Goal: Task Accomplishment & Management: Manage account settings

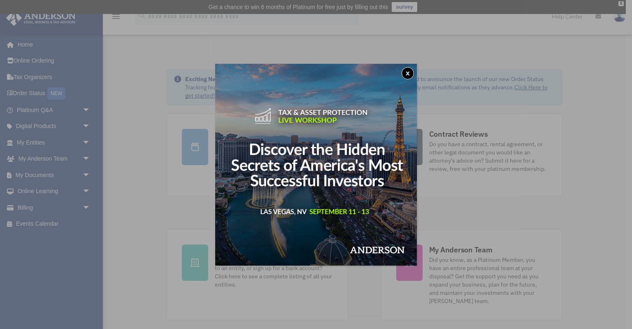
click at [410, 75] on button "x" at bounding box center [408, 73] width 12 height 12
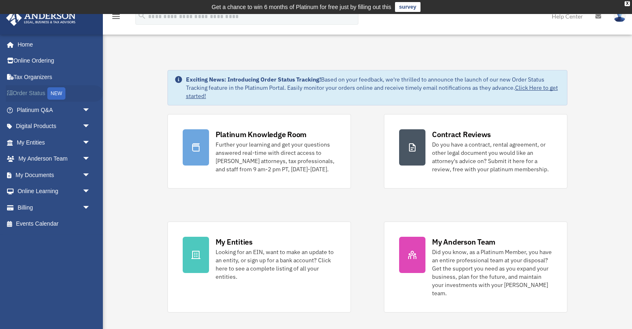
click at [34, 92] on link "Order Status NEW" at bounding box center [54, 93] width 97 height 17
click at [25, 205] on link "Billing arrow_drop_down" at bounding box center [54, 207] width 97 height 16
click at [87, 206] on span "arrow_drop_down" at bounding box center [90, 207] width 16 height 17
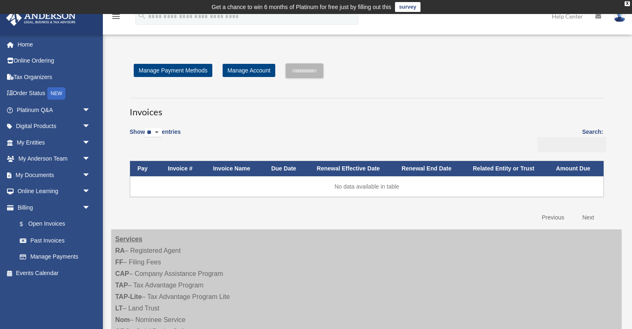
click at [576, 149] on input "Search:" at bounding box center [571, 145] width 69 height 16
click at [567, 143] on input "Search:" at bounding box center [571, 145] width 69 height 16
type input "*******"
click at [26, 44] on link "Home" at bounding box center [54, 44] width 97 height 16
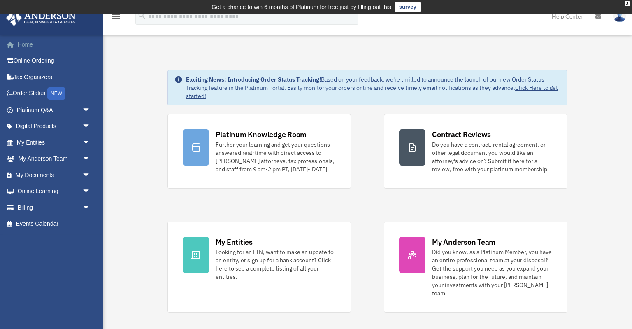
click at [28, 44] on link "Home" at bounding box center [54, 44] width 97 height 16
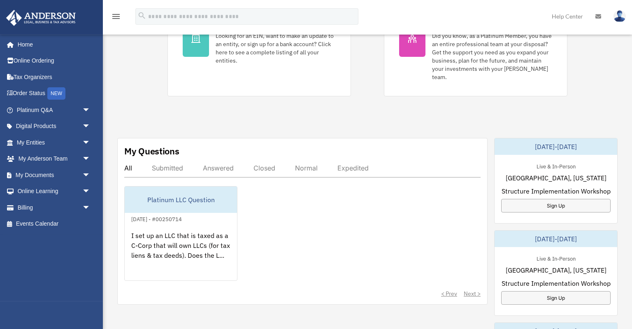
scroll to position [216, 0]
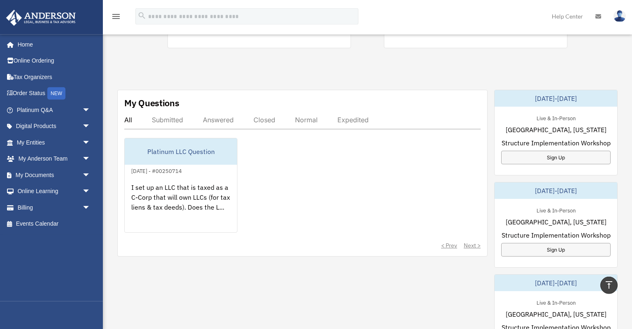
scroll to position [264, 0]
click at [39, 174] on link "My Documents arrow_drop_down" at bounding box center [54, 175] width 97 height 16
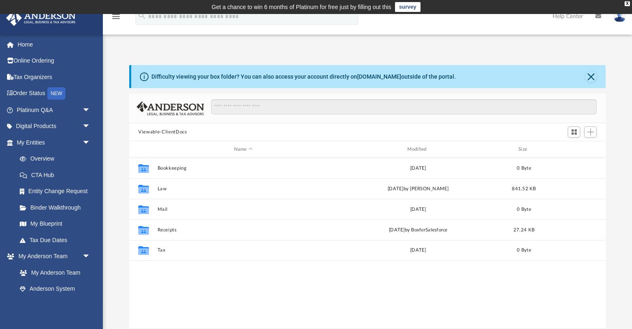
scroll to position [187, 476]
click at [230, 19] on input "search" at bounding box center [246, 16] width 223 height 16
type input "*******"
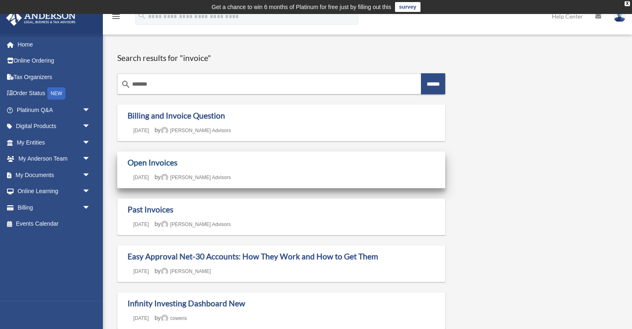
click at [149, 165] on link "Open Invoices" at bounding box center [153, 162] width 50 height 9
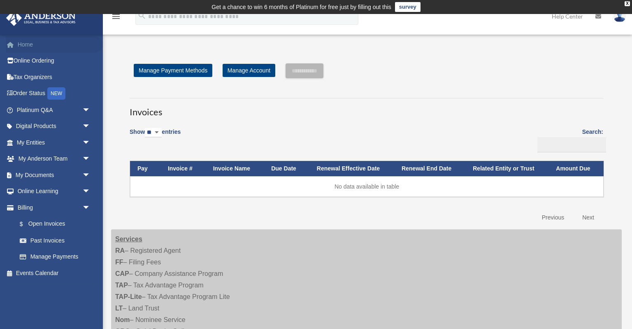
click at [23, 46] on link "Home" at bounding box center [54, 44] width 97 height 16
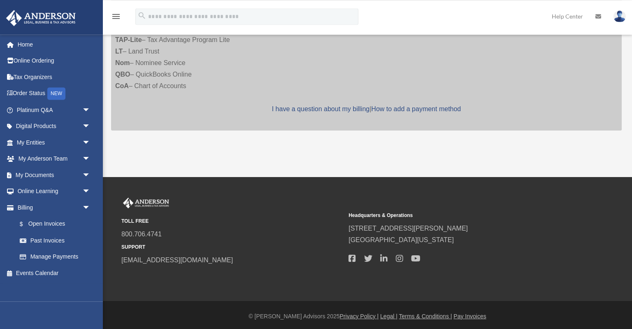
scroll to position [258, 0]
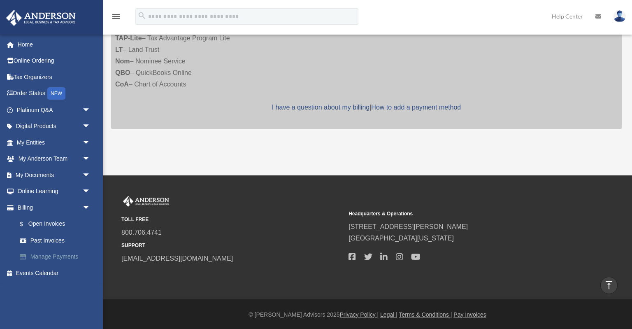
click at [54, 254] on link "Manage Payments" at bounding box center [57, 256] width 91 height 16
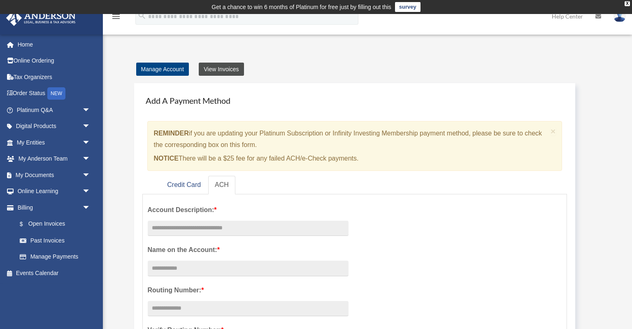
click at [224, 69] on link "View Invoices" at bounding box center [221, 69] width 45 height 13
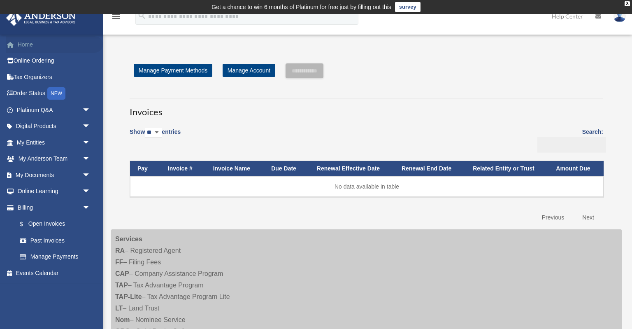
click at [28, 42] on link "Home" at bounding box center [54, 44] width 97 height 16
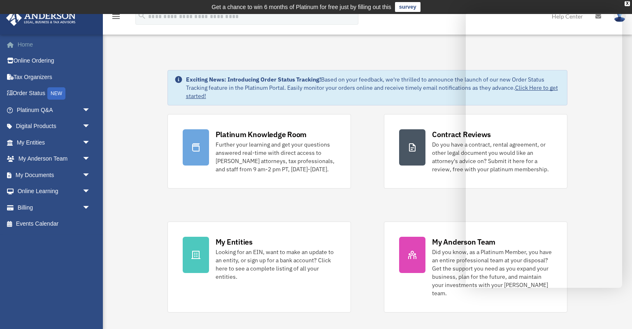
click at [23, 45] on link "Home" at bounding box center [54, 44] width 97 height 16
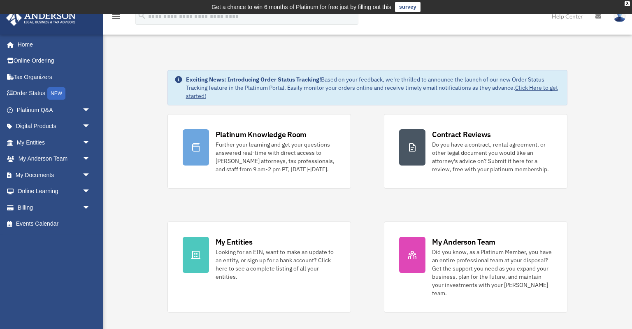
click at [618, 22] on img at bounding box center [619, 16] width 12 height 12
click at [596, 17] on icon at bounding box center [598, 17] width 6 height 6
click at [598, 18] on icon at bounding box center [598, 17] width 6 height 6
click at [29, 46] on link "Home" at bounding box center [54, 44] width 97 height 16
click at [82, 125] on span "arrow_drop_down" at bounding box center [90, 126] width 16 height 17
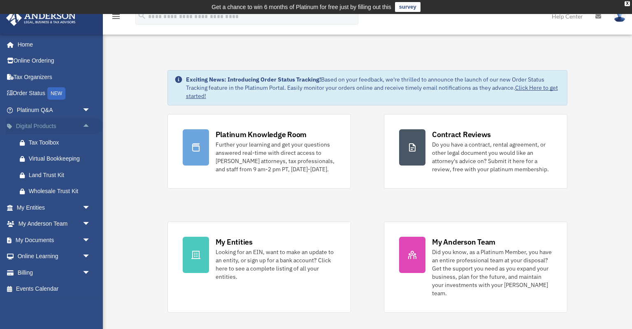
click at [82, 124] on span "arrow_drop_up" at bounding box center [90, 126] width 16 height 17
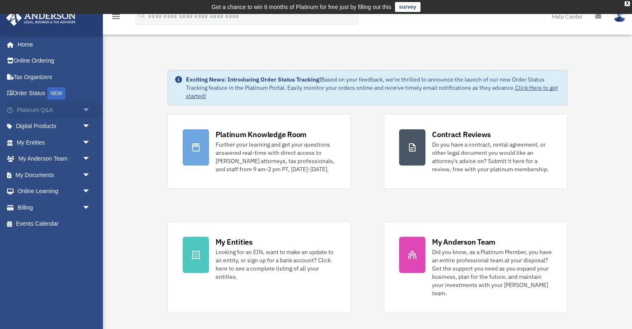
click at [86, 109] on span "arrow_drop_down" at bounding box center [90, 110] width 16 height 17
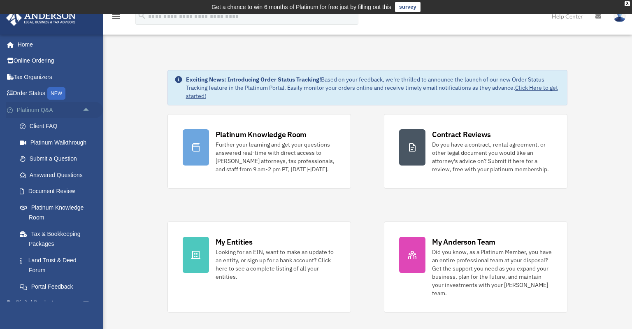
click at [86, 109] on span "arrow_drop_up" at bounding box center [90, 110] width 16 height 17
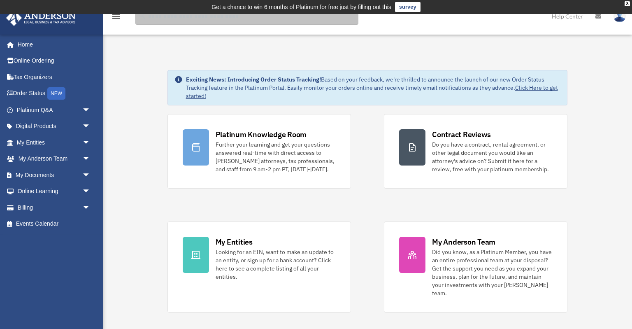
click at [294, 21] on input "search" at bounding box center [246, 16] width 223 height 16
type input "**********"
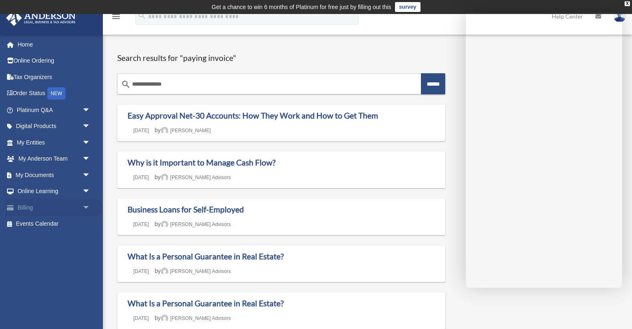
click at [20, 206] on link "Billing arrow_drop_down" at bounding box center [54, 207] width 97 height 16
click at [86, 203] on span "arrow_drop_down" at bounding box center [90, 207] width 16 height 17
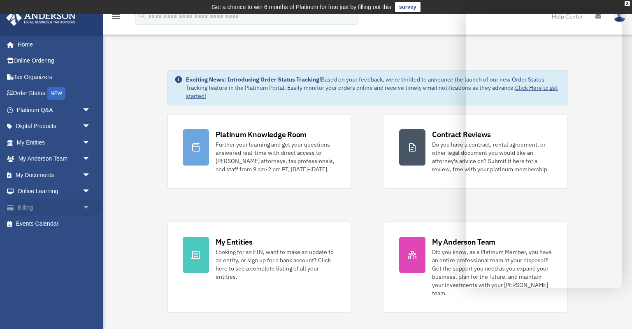
click at [35, 207] on link "Billing arrow_drop_down" at bounding box center [54, 207] width 97 height 16
click at [85, 207] on span "arrow_drop_down" at bounding box center [90, 207] width 16 height 17
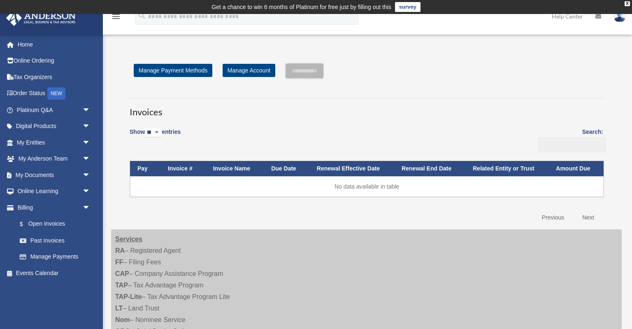
click at [569, 147] on input "Search:" at bounding box center [571, 145] width 69 height 16
click at [550, 146] on input "Search:" at bounding box center [571, 145] width 69 height 16
type input "*******"
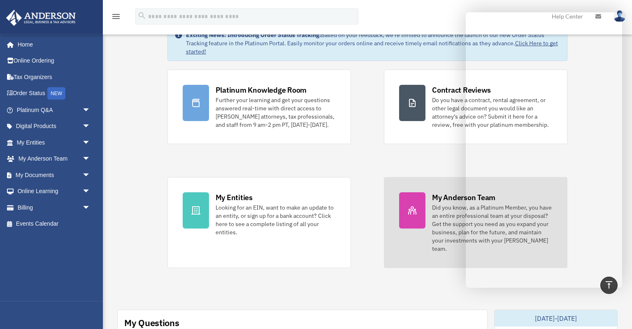
scroll to position [44, 0]
